Goal: Transaction & Acquisition: Obtain resource

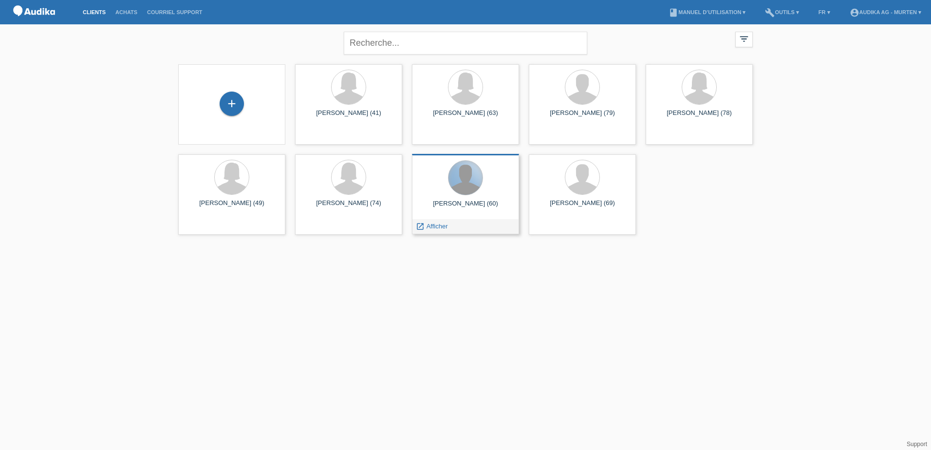
click at [467, 193] on div at bounding box center [466, 178] width 34 height 34
click at [433, 224] on span "Afficher" at bounding box center [437, 226] width 21 height 7
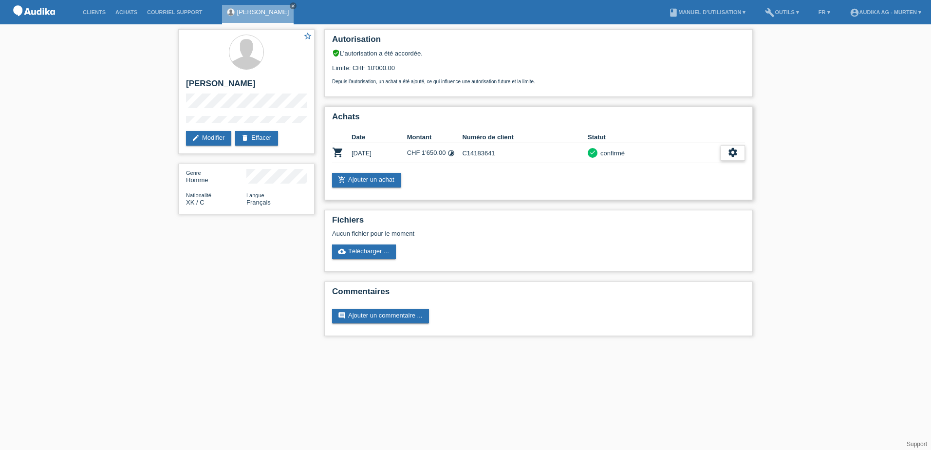
click at [740, 150] on div "settings" at bounding box center [733, 153] width 24 height 16
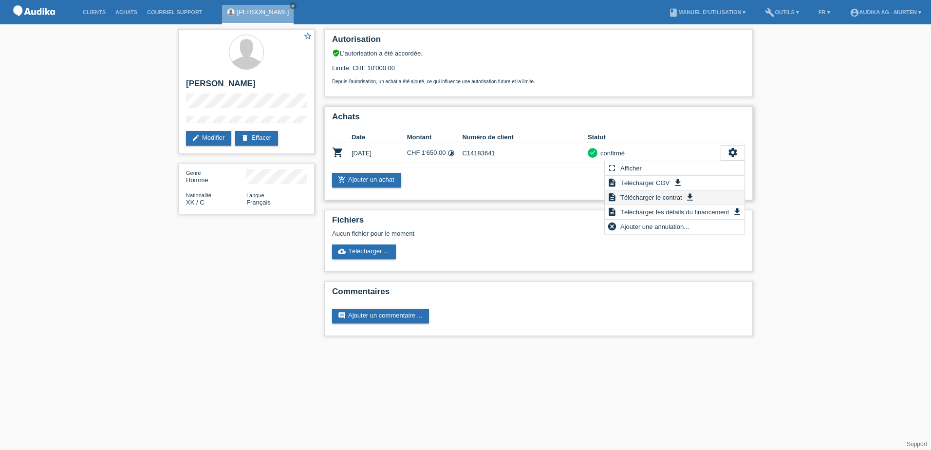
click at [667, 196] on span "Télécharger le contrat" at bounding box center [651, 197] width 64 height 12
